Goal: Transaction & Acquisition: Purchase product/service

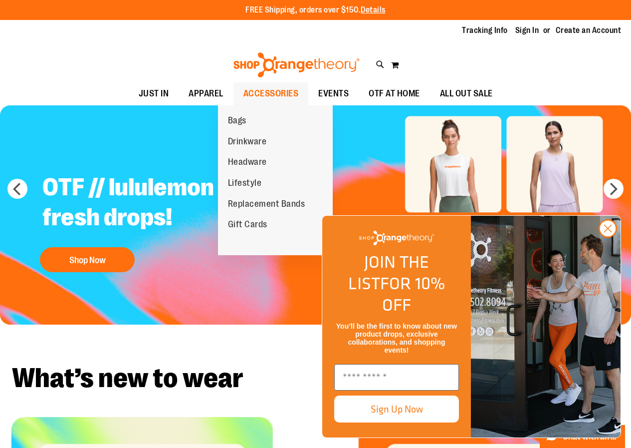
click at [254, 96] on span "ACCESSORIES" at bounding box center [270, 93] width 55 height 22
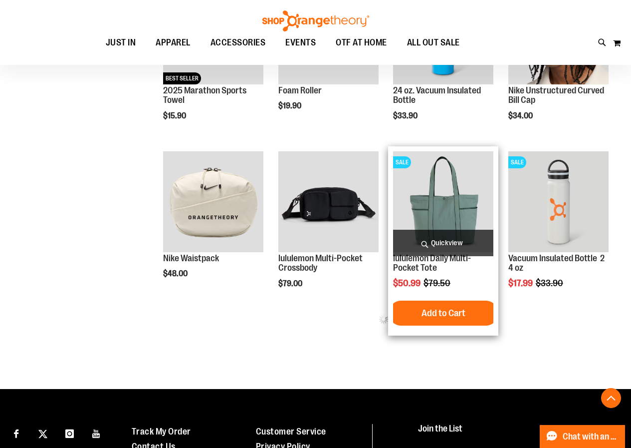
scroll to position [399, 0]
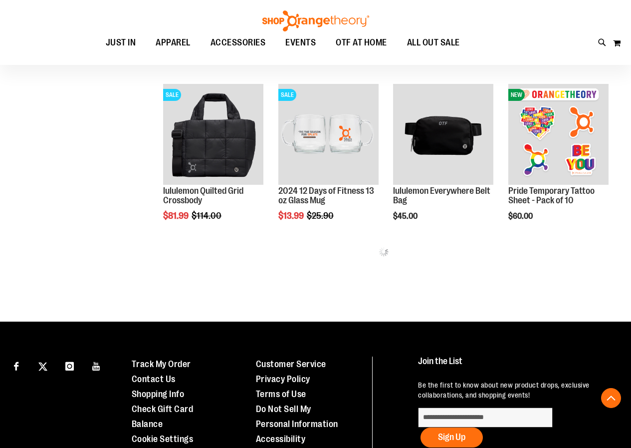
scroll to position [344, 0]
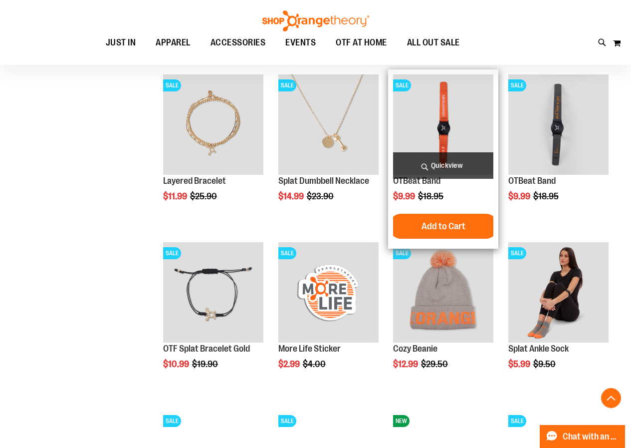
scroll to position [544, 0]
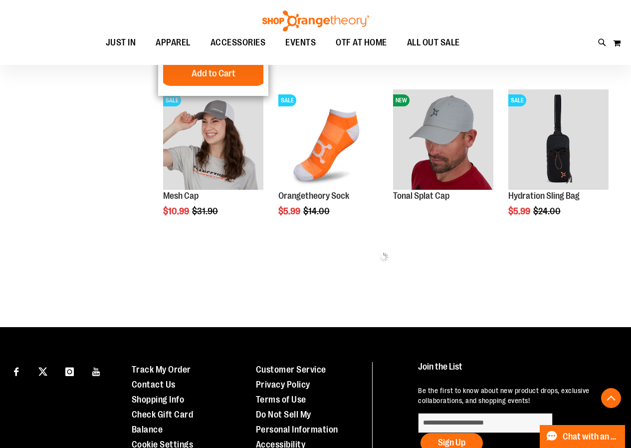
scroll to position [843, 0]
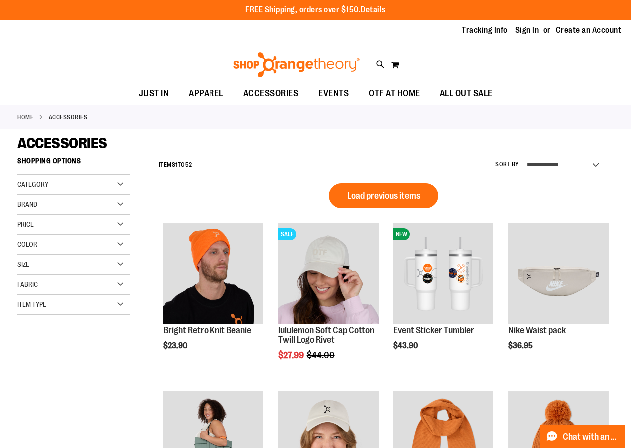
click at [102, 117] on div "Home ACCESSORIES" at bounding box center [315, 117] width 631 height 24
click at [376, 63] on icon at bounding box center [380, 64] width 8 height 11
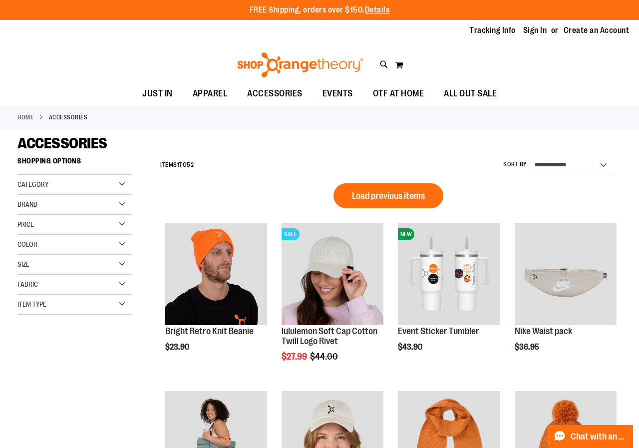
click at [197, 64] on input "Search" at bounding box center [319, 56] width 504 height 33
type input "*"
click at [170, 201] on span "OTBeat Burn" at bounding box center [153, 205] width 39 height 8
type input "**********"
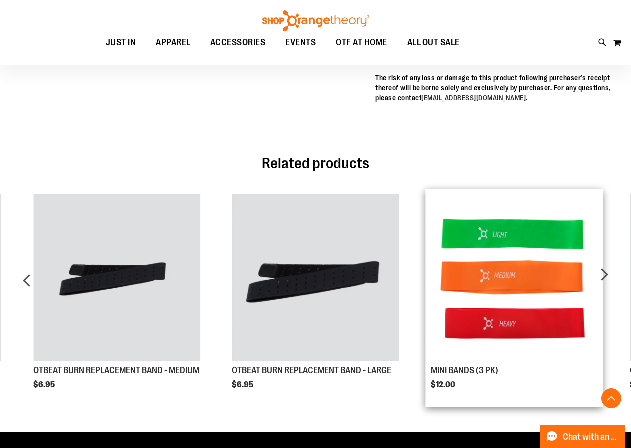
scroll to position [548, 0]
